Goal: Complete application form

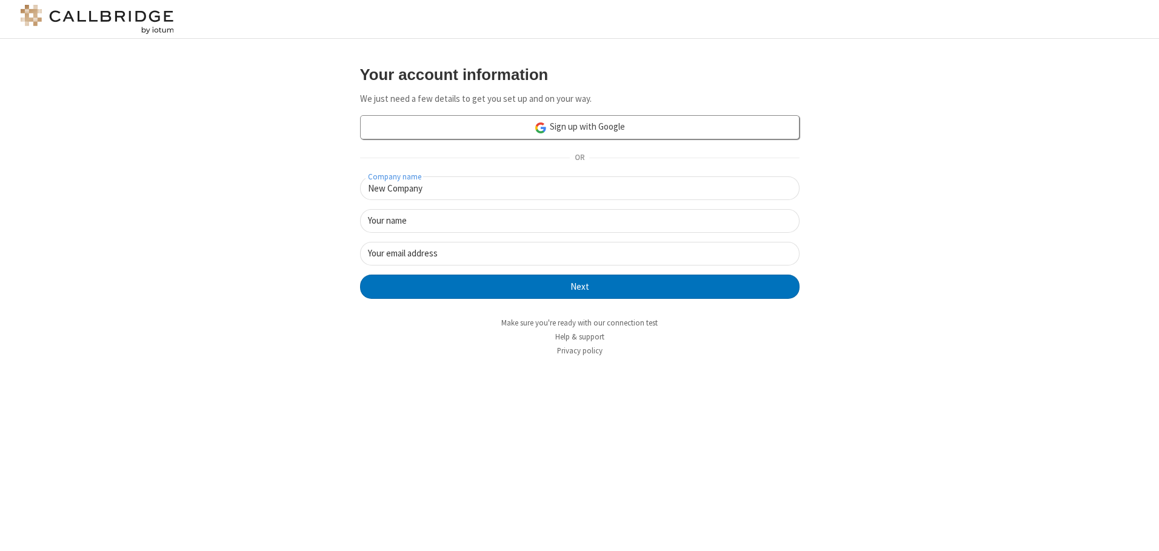
type input "New Company"
type input "New User"
type input "newUser@newUser.freesmackdown.b"
click button "Next" at bounding box center [579, 287] width 439 height 24
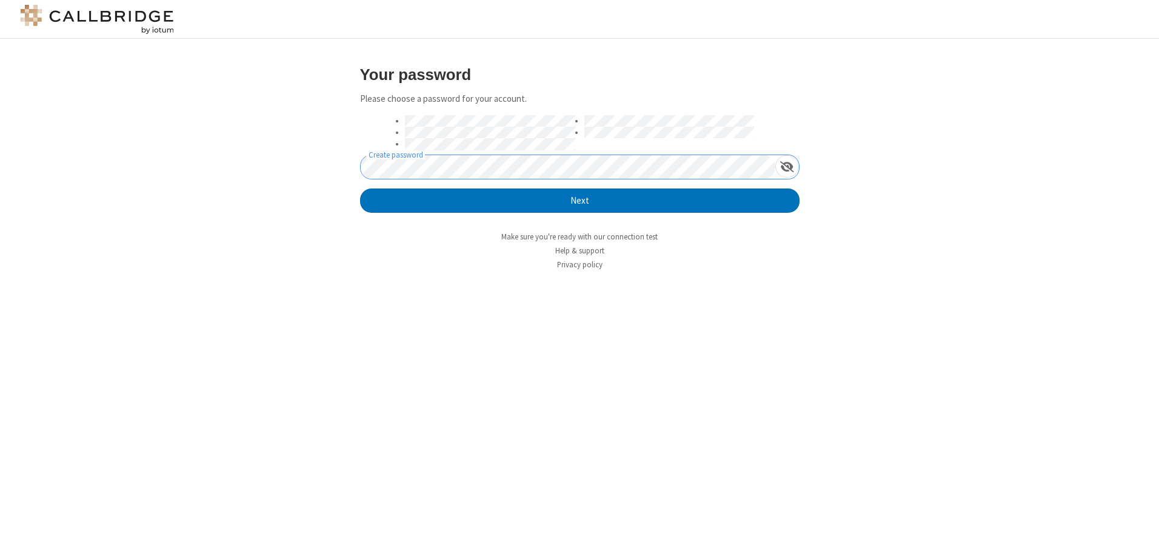
click at [360, 188] on button "Next" at bounding box center [579, 200] width 439 height 24
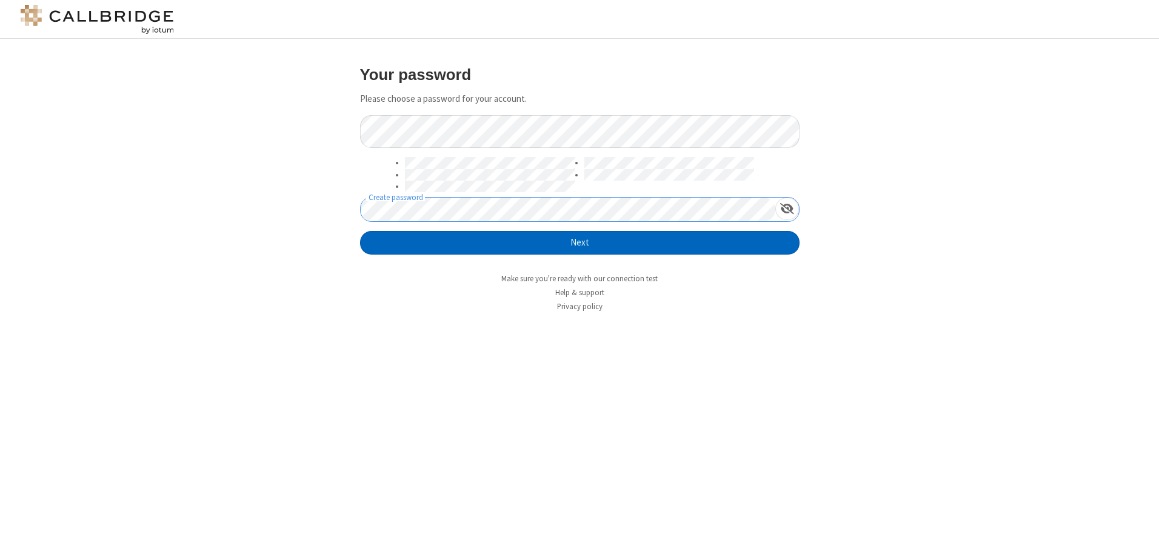
click at [579, 242] on button "Next" at bounding box center [579, 243] width 439 height 24
